Goal: Use online tool/utility: Utilize a website feature to perform a specific function

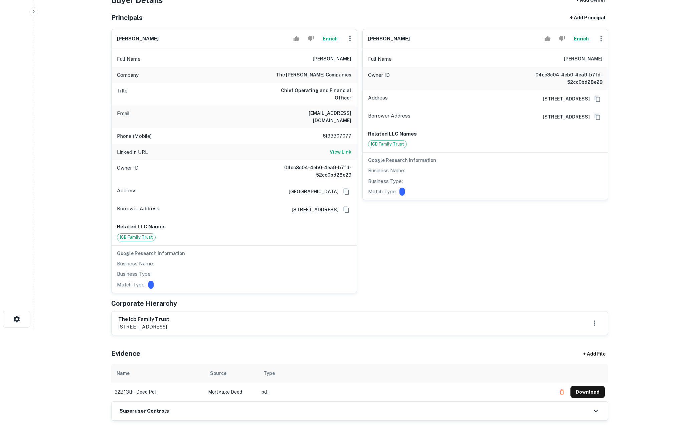
scroll to position [39, 0]
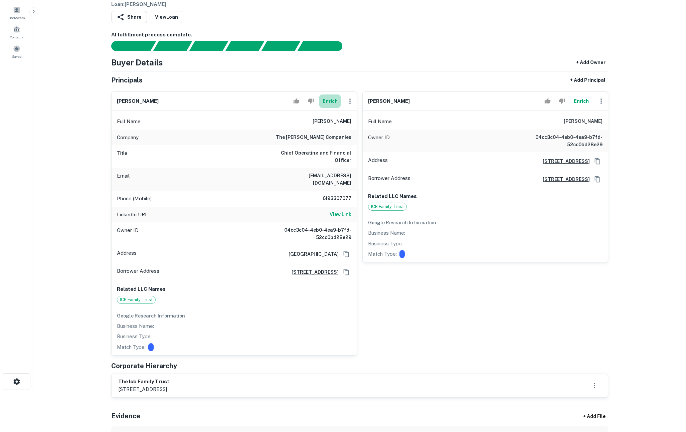
click at [330, 102] on button "Enrich" at bounding box center [329, 100] width 21 height 13
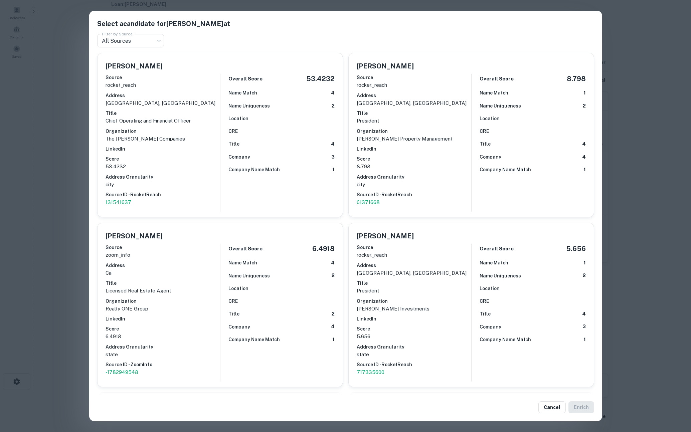
click at [63, 174] on div "Select a candidate for [PERSON_NAME] at Filter by Source All Sources *** Filter…" at bounding box center [345, 216] width 691 height 432
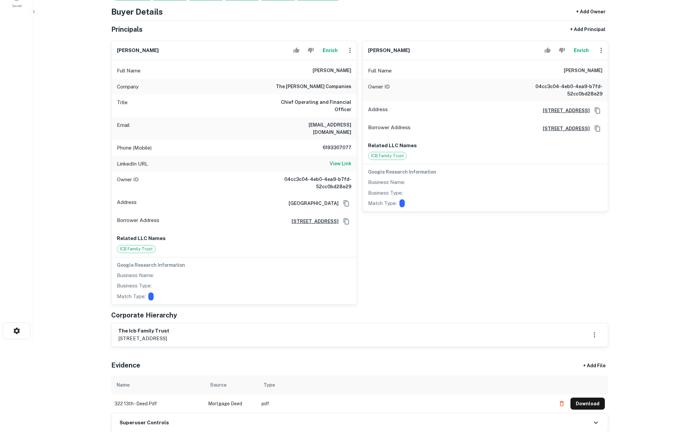
scroll to position [55, 0]
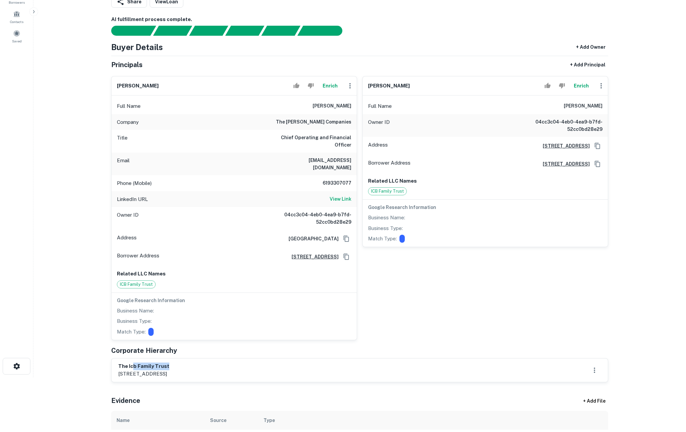
drag, startPoint x: 131, startPoint y: 361, endPoint x: 184, endPoint y: 362, distance: 52.4
click at [169, 362] on h6 "the icb family trust" at bounding box center [143, 366] width 51 height 8
drag, startPoint x: 184, startPoint y: 362, endPoint x: 123, endPoint y: 361, distance: 60.1
click at [123, 362] on h6 "the icb family trust" at bounding box center [143, 366] width 51 height 8
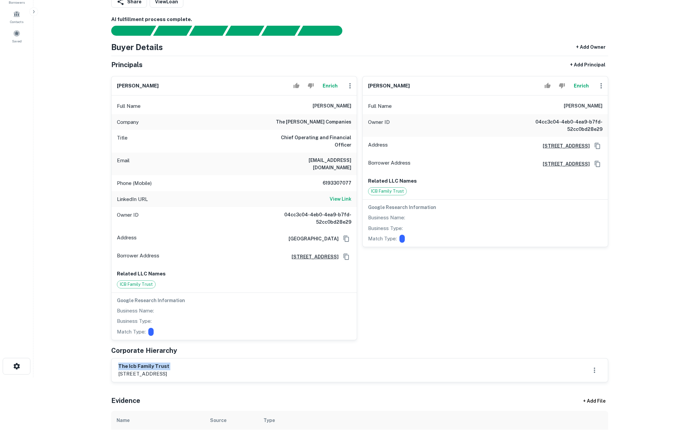
click at [123, 362] on h6 "the icb family trust" at bounding box center [143, 366] width 51 height 8
click at [335, 195] on h6 "View Link" at bounding box center [340, 198] width 22 height 7
click at [76, 233] on main "Prospecting Requests Borrower Info for [STREET_ADDRESS] Loan : [PERSON_NAME] J …" at bounding box center [359, 161] width 652 height 432
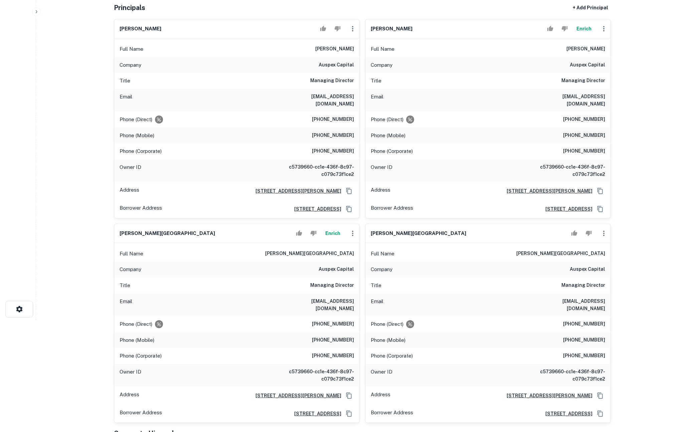
scroll to position [46, 0]
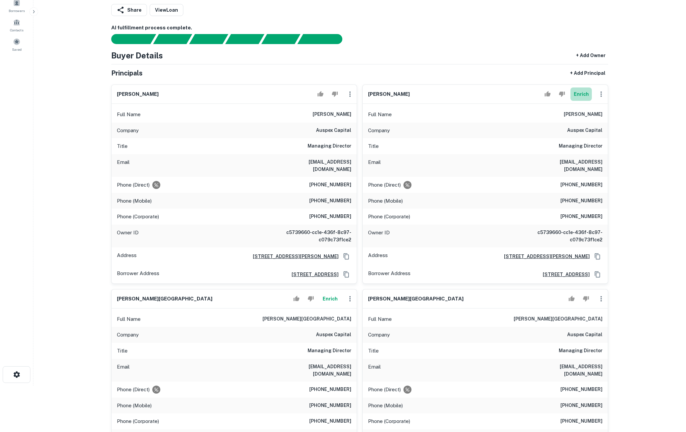
click at [578, 94] on button "Enrich" at bounding box center [580, 93] width 21 height 13
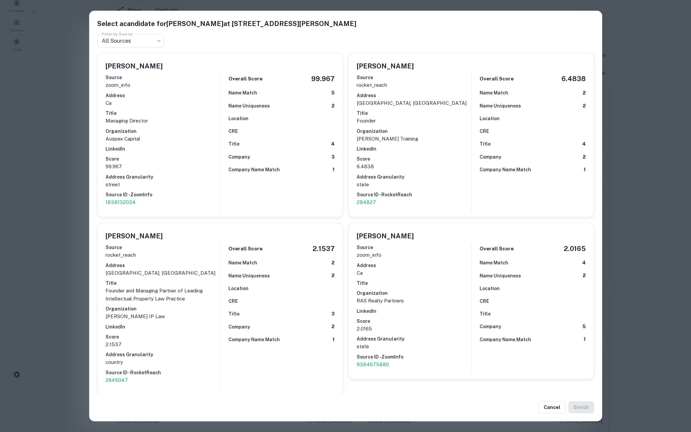
click at [644, 153] on div "Select a candidate for Christopher J. Kelleher at 3780 Kilroy Airport Way Ste 3…" at bounding box center [345, 216] width 691 height 432
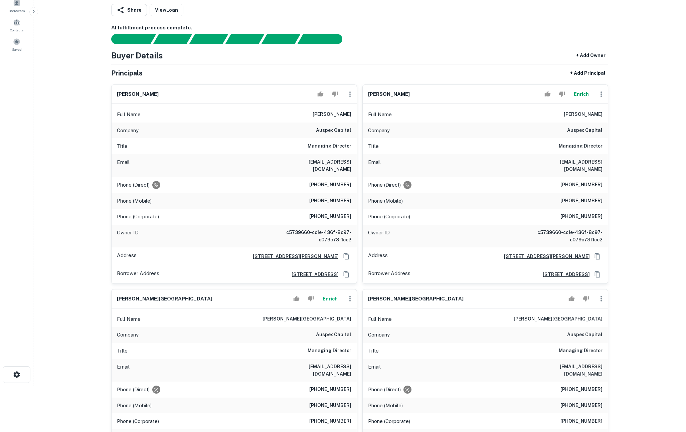
click at [332, 292] on button "Enrich" at bounding box center [329, 298] width 21 height 13
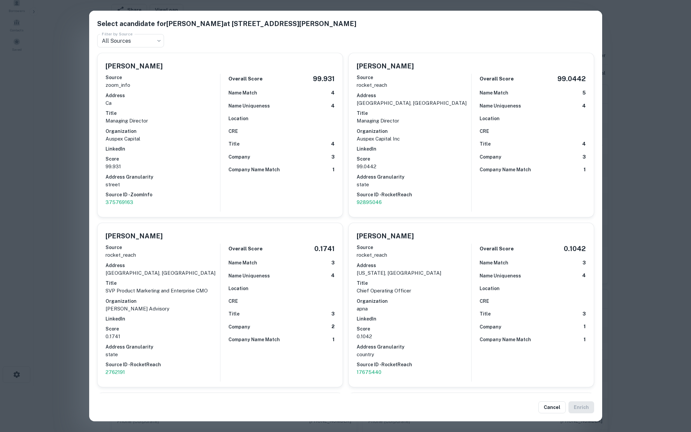
click at [30, 228] on div "Select a candidate for Shriram S. Chokshi at 3780 Kilroy Airport Way Ste 360 Fi…" at bounding box center [345, 216] width 691 height 432
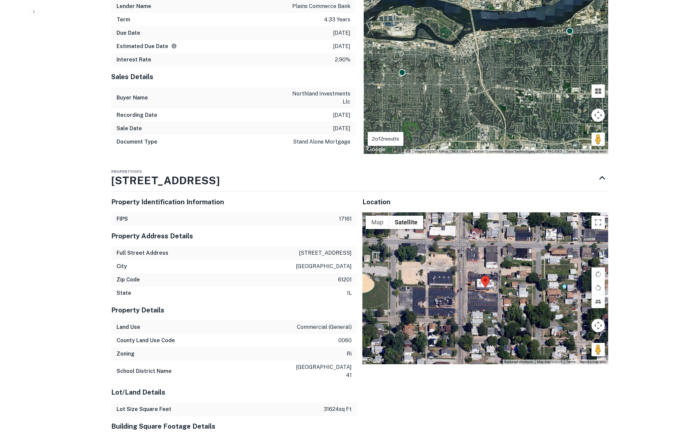
scroll to position [0, 0]
